Goal: Communication & Community: Share content

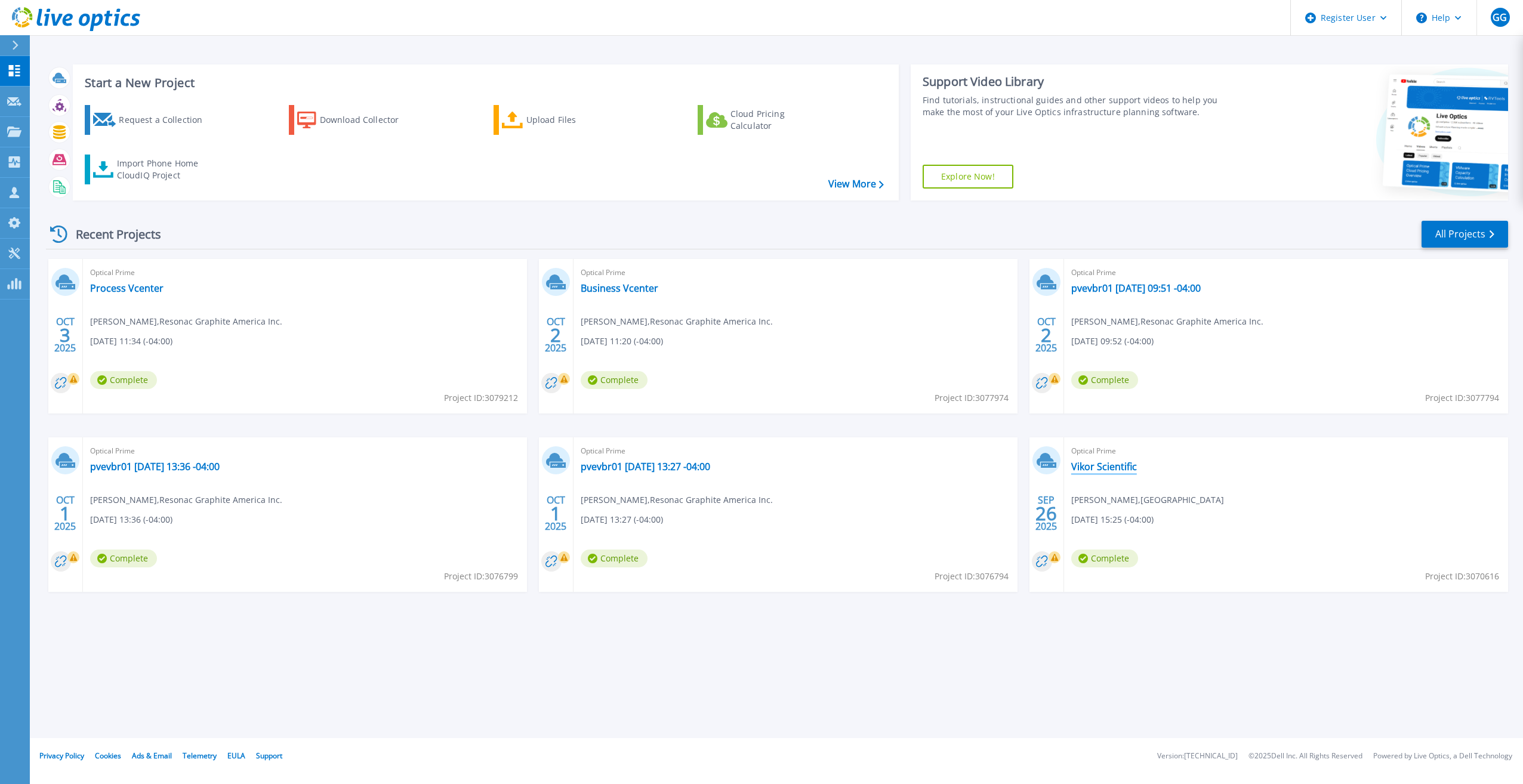
click at [1105, 470] on link "Vikor Scientific" at bounding box center [1103, 467] width 65 height 12
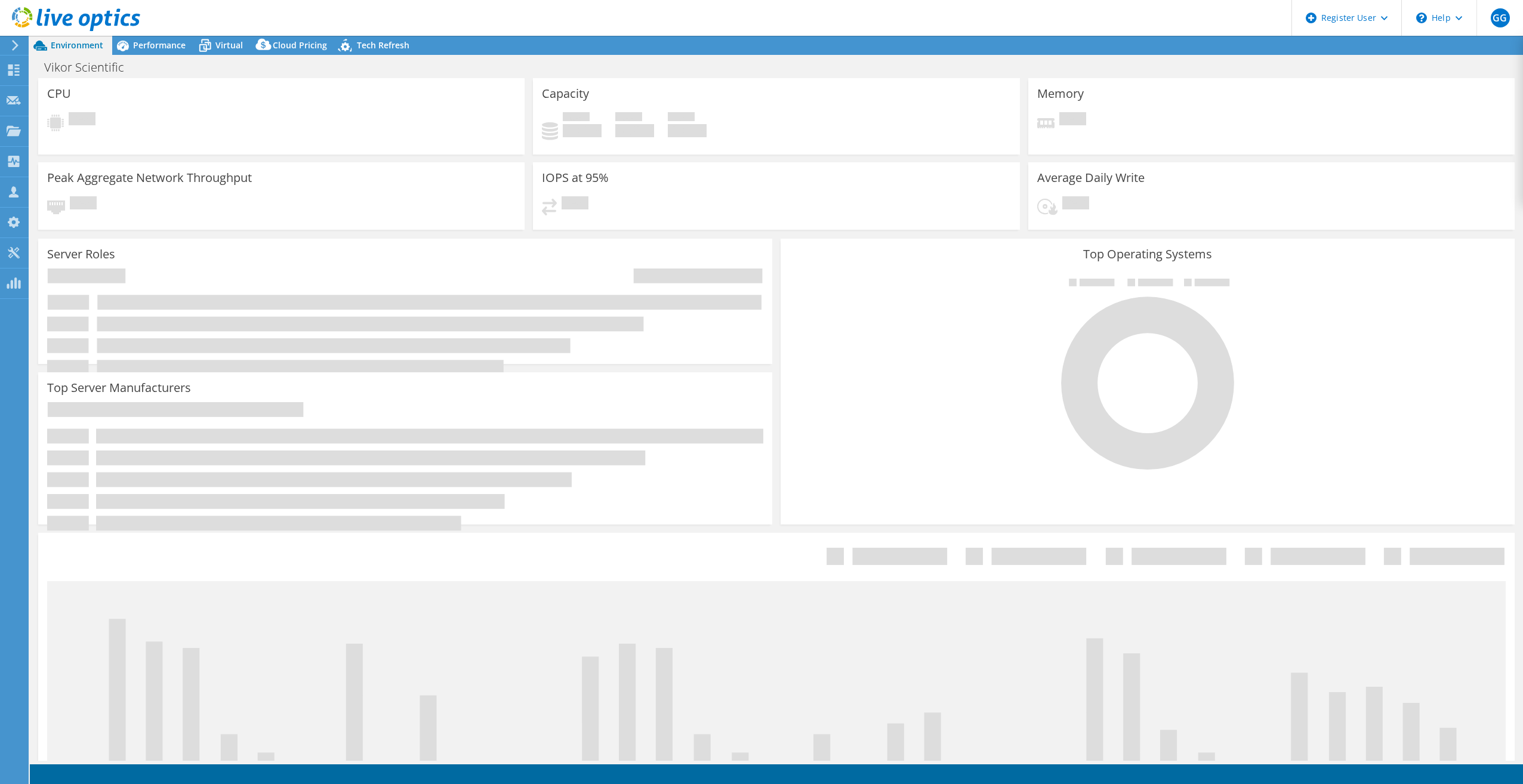
select select "USD"
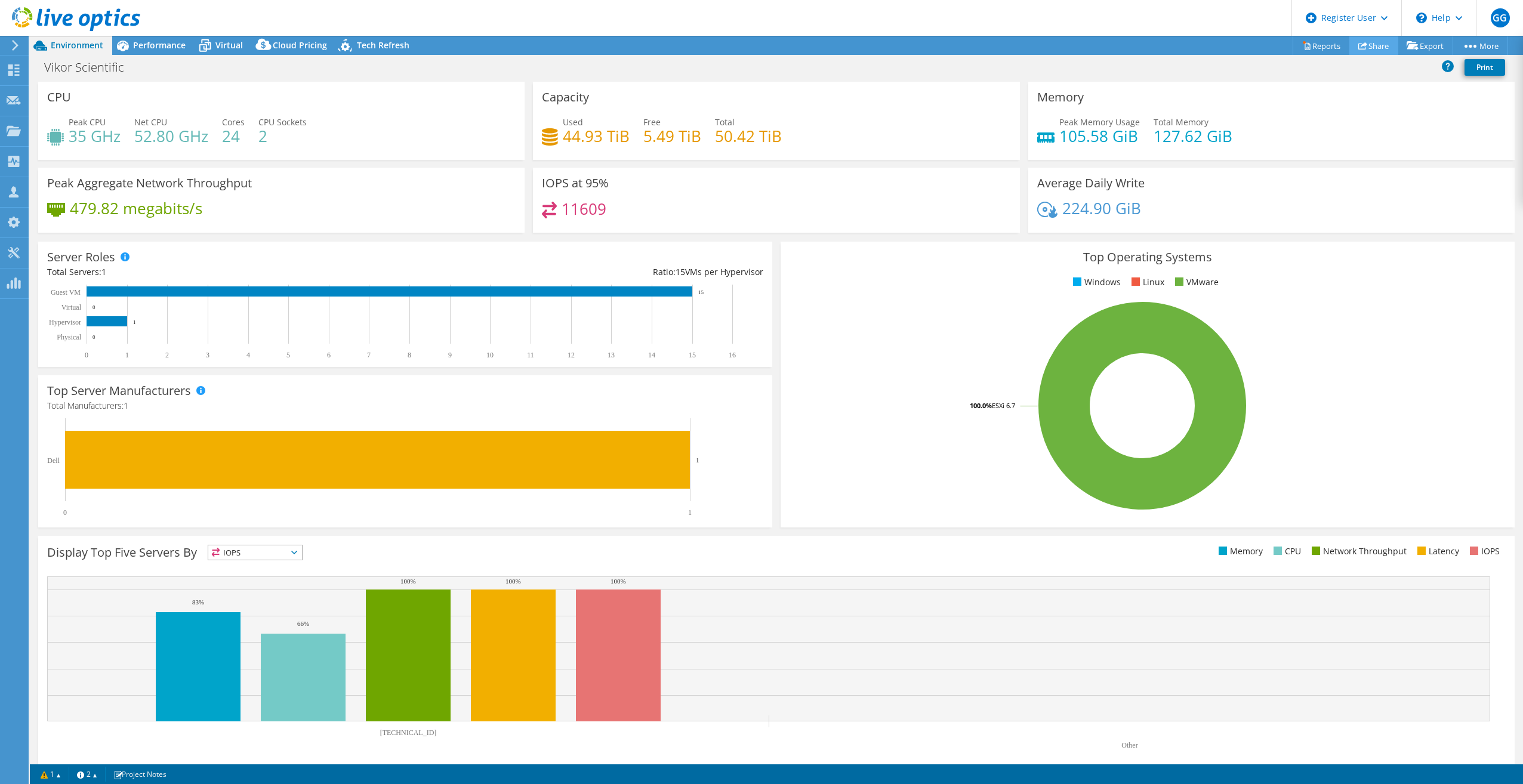
click at [1360, 47] on link "Share" at bounding box center [1373, 45] width 49 height 18
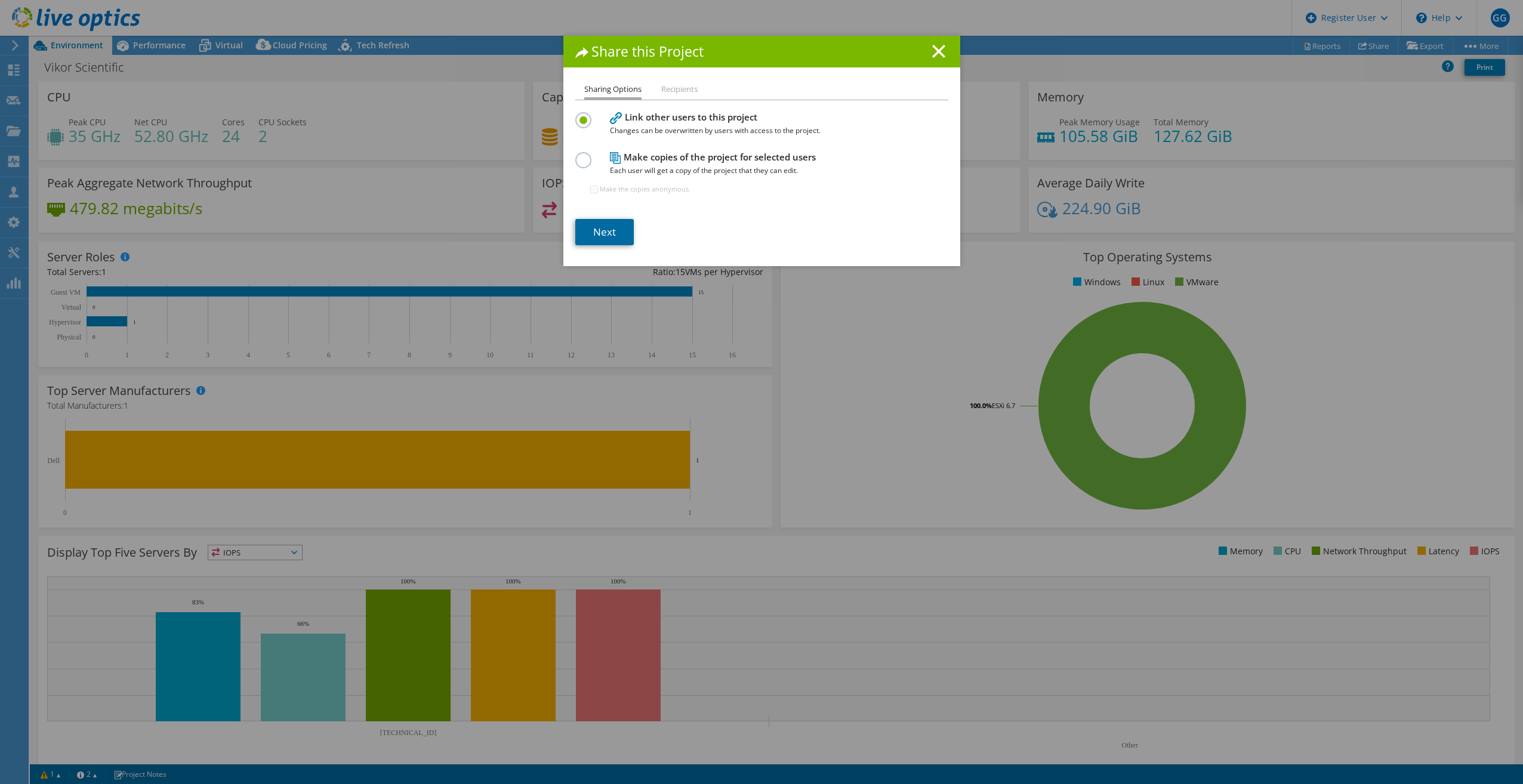
click at [603, 240] on link "Next" at bounding box center [604, 232] width 58 height 26
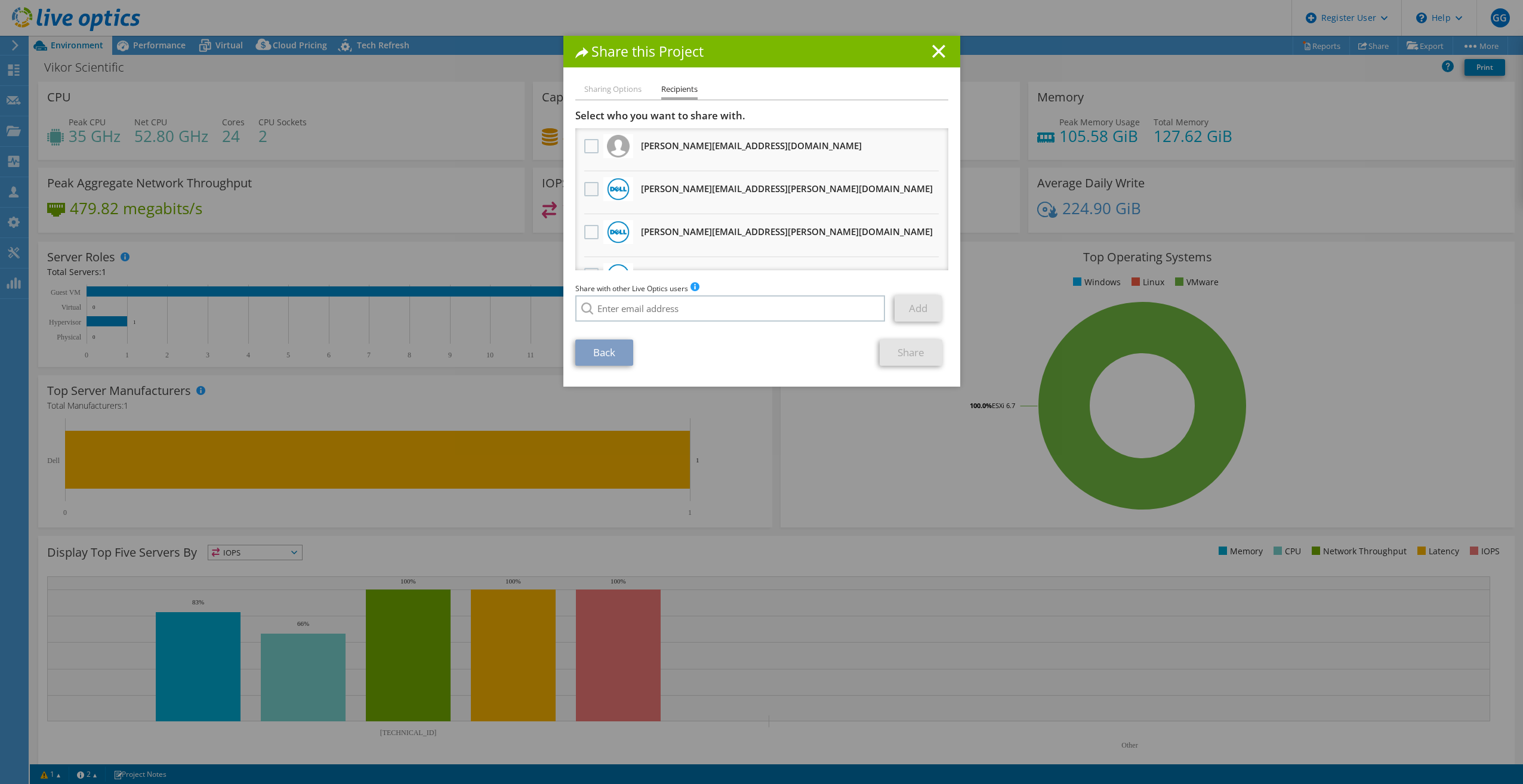
click at [595, 194] on label at bounding box center [592, 189] width 17 height 14
click at [0, 0] on input "checkbox" at bounding box center [0, 0] width 0 height 0
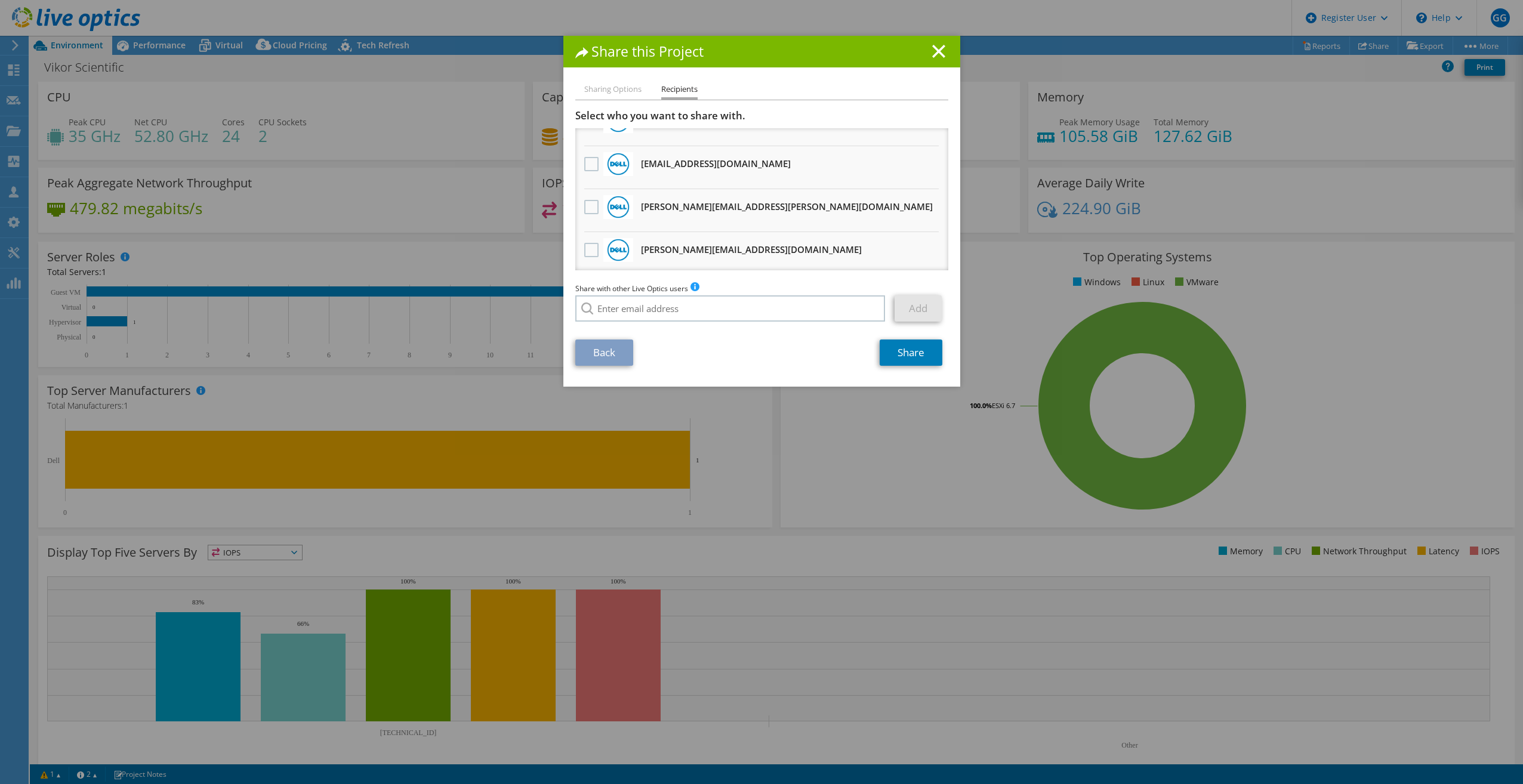
scroll to position [245, 0]
click at [899, 354] on link "Share" at bounding box center [910, 353] width 63 height 26
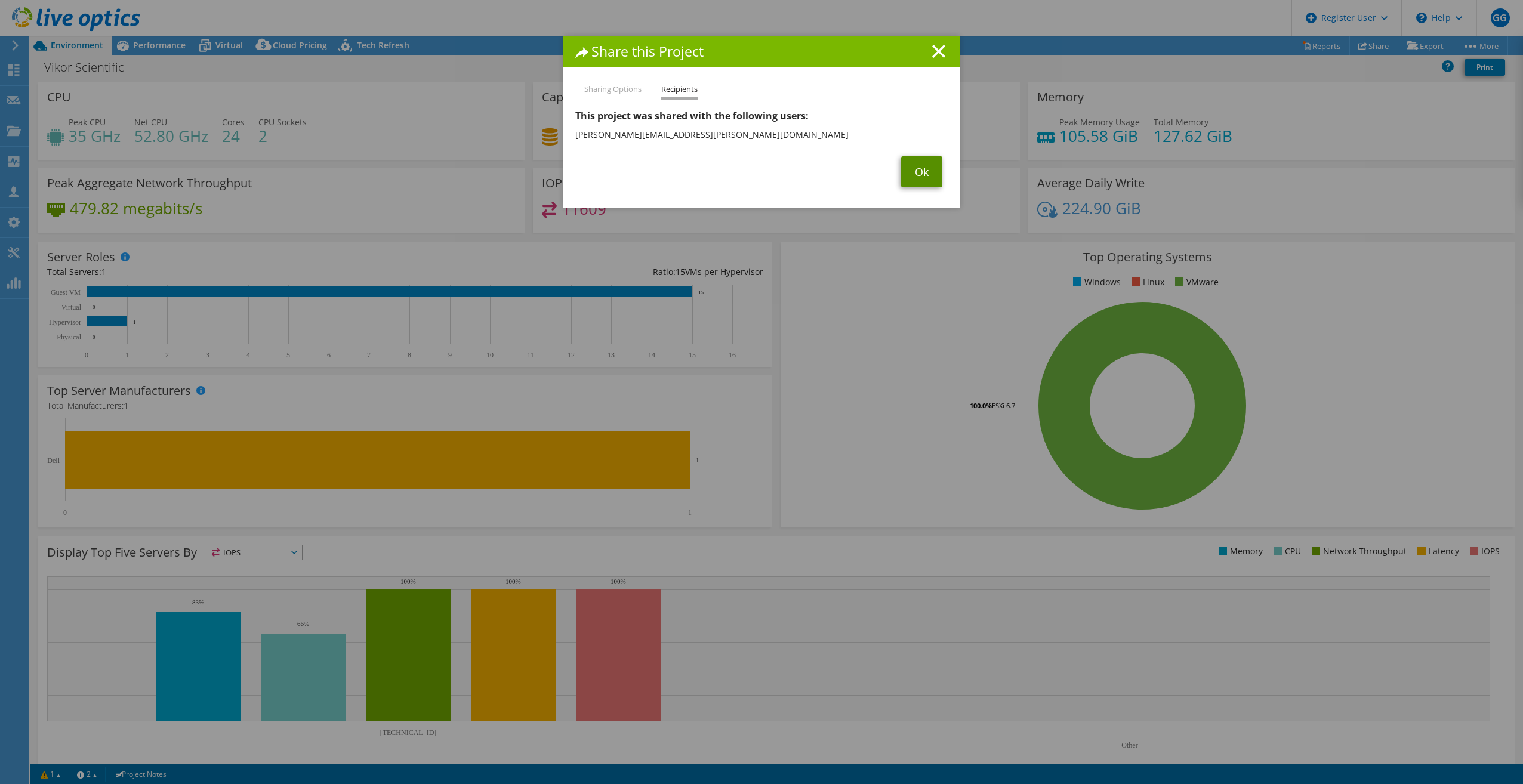
click at [917, 175] on link "Ok" at bounding box center [921, 172] width 41 height 31
